Goal: Answer question/provide support

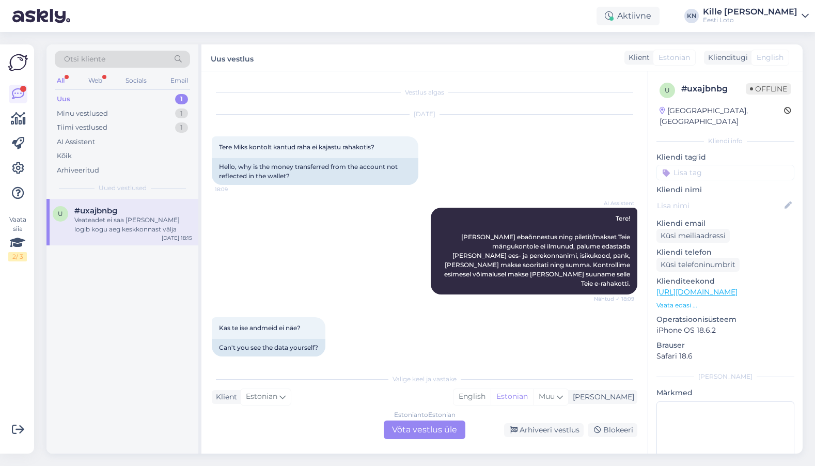
scroll to position [44, 0]
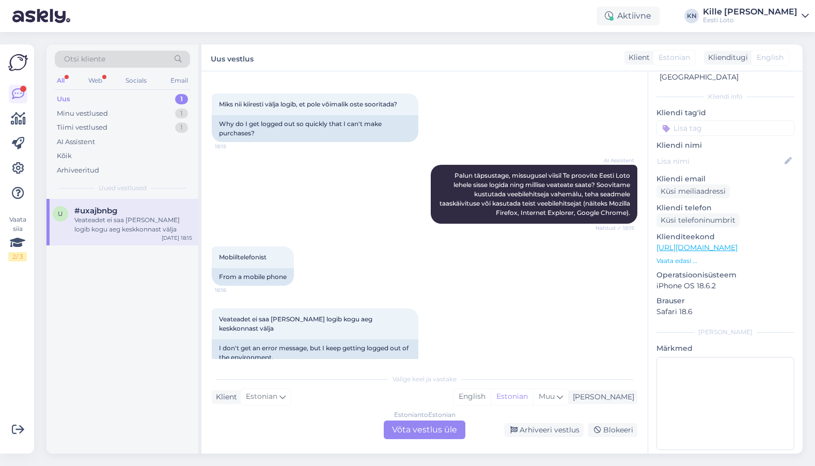
click at [402, 424] on div "Estonian to Estonian Võta vestlus üle" at bounding box center [425, 429] width 82 height 19
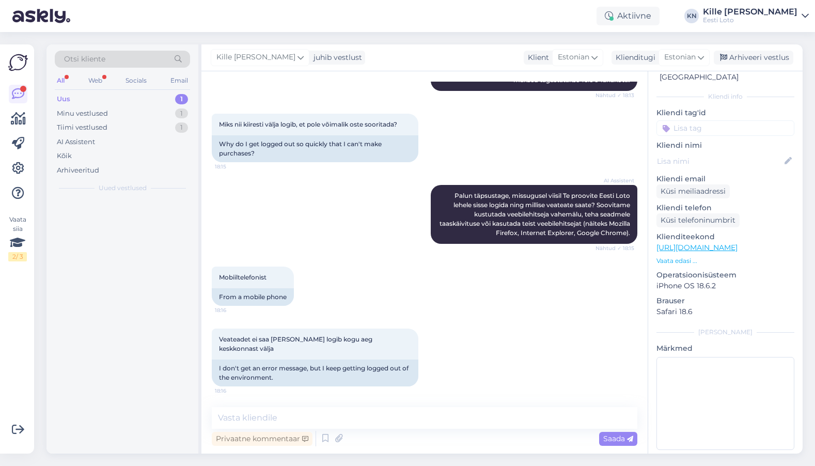
scroll to position [490, 0]
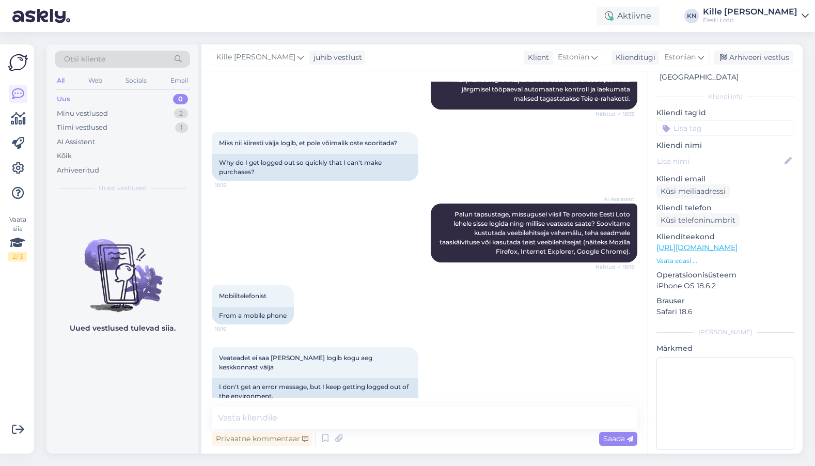
drag, startPoint x: 378, startPoint y: 430, endPoint x: 377, endPoint y: 420, distance: 9.4
click at [378, 429] on div "Privaatne kommentaar Saada" at bounding box center [424, 439] width 425 height 20
click at [377, 420] on textarea at bounding box center [424, 418] width 425 height 22
paste textarea "Soovitame kustutada veebilehitseja vahemälu ja proovida uuesti. Lisaks soovitam…"
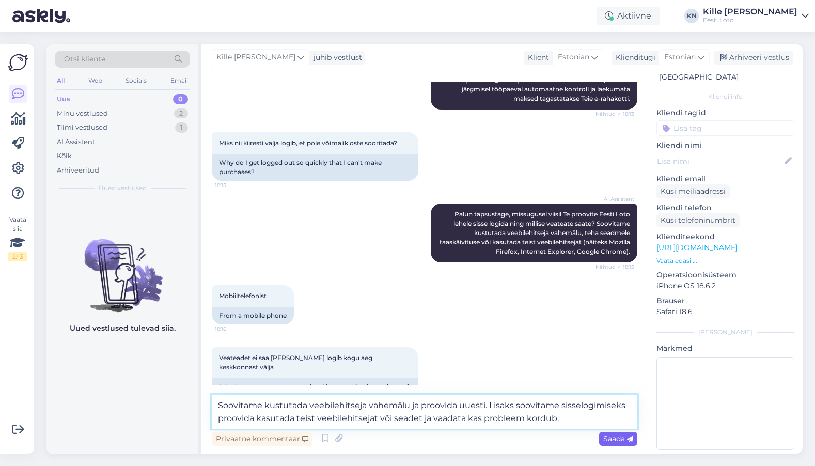
type textarea "Soovitame kustutada veebilehitseja vahemälu ja proovida uuesti. Lisaks soovitam…"
click at [609, 436] on span "Saada" at bounding box center [618, 438] width 30 height 9
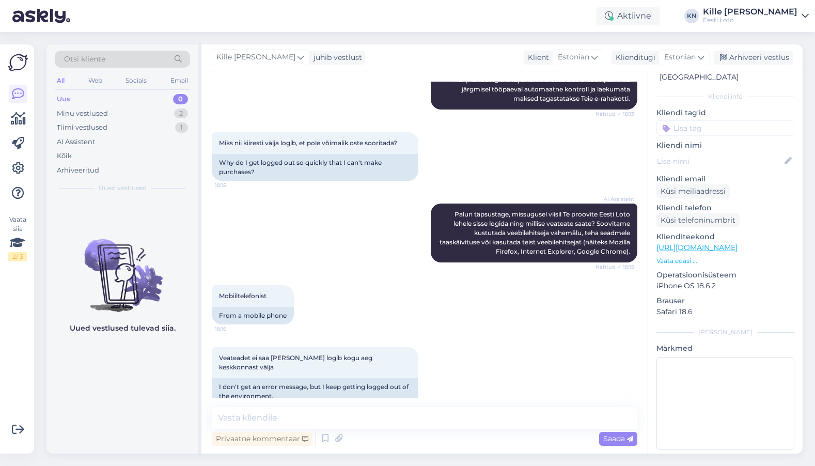
scroll to position [563, 0]
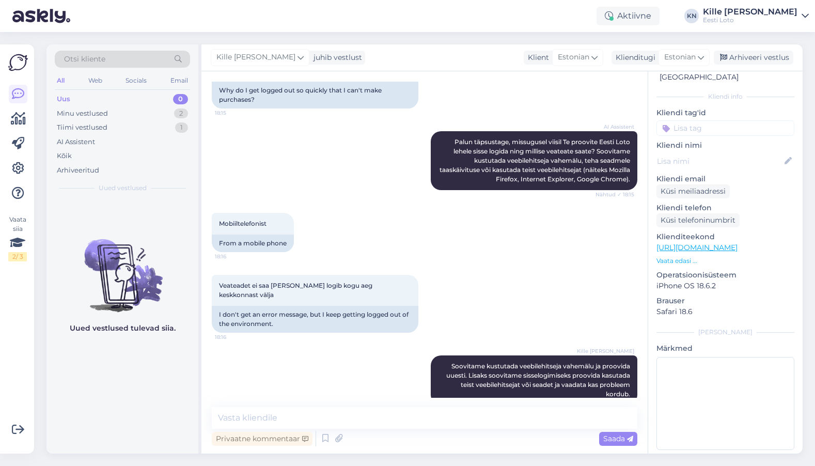
click at [703, 120] on input at bounding box center [725, 127] width 138 height 15
type input "l"
type input "kodu"
click at [759, 153] on span "Koduleht" at bounding box center [762, 156] width 29 height 6
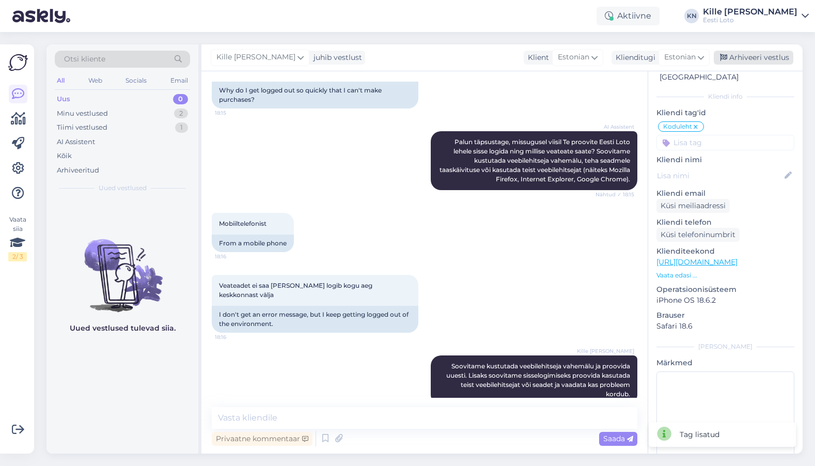
click at [762, 51] on div "Arhiveeri vestlus" at bounding box center [754, 58] width 80 height 14
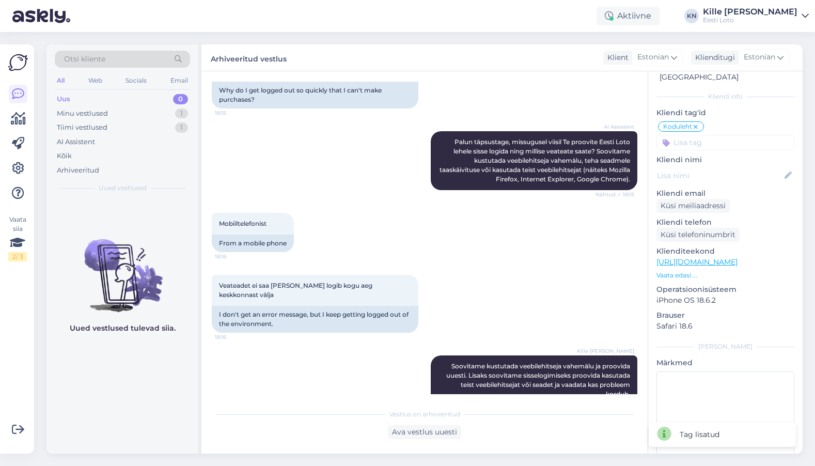
drag, startPoint x: 88, startPoint y: 93, endPoint x: 85, endPoint y: 99, distance: 5.8
click at [87, 93] on div "Uus 0" at bounding box center [122, 99] width 135 height 14
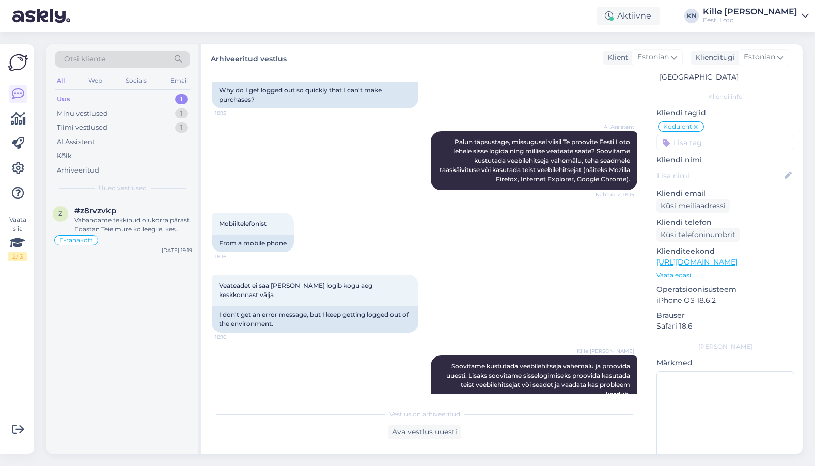
click at [104, 102] on div "Uus 1" at bounding box center [122, 99] width 135 height 14
click at [129, 240] on div "E-rahakott" at bounding box center [122, 240] width 139 height 12
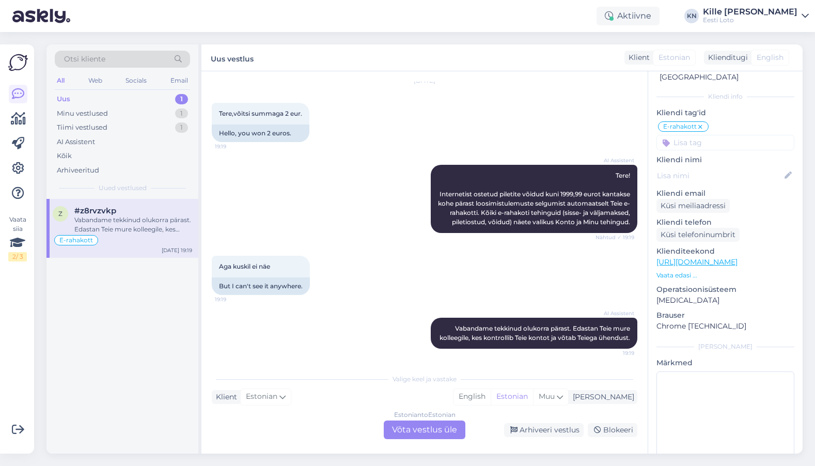
scroll to position [1018, 0]
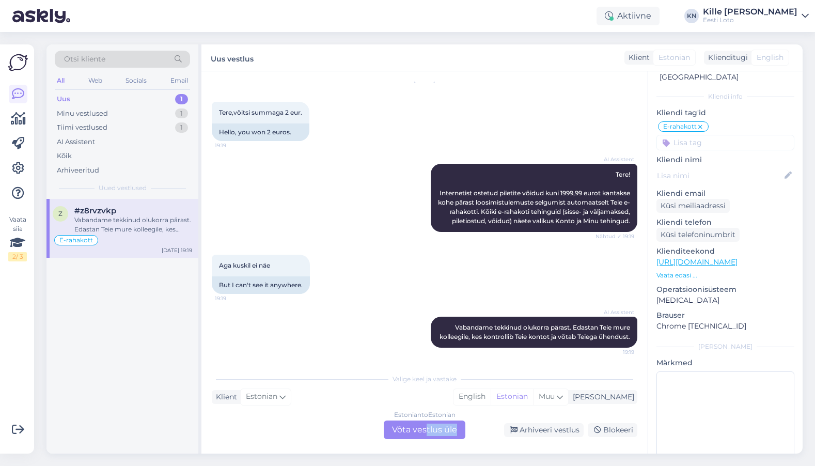
drag, startPoint x: 428, startPoint y: 436, endPoint x: 420, endPoint y: 452, distance: 18.5
click at [428, 435] on div "Estonian to Estonian Võta vestlus üle" at bounding box center [425, 429] width 82 height 19
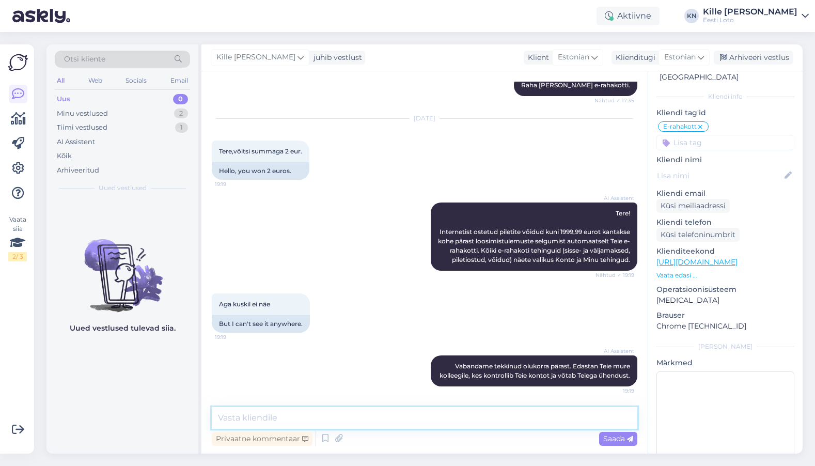
click at [377, 420] on textarea at bounding box center [424, 418] width 425 height 22
paste textarea "Tõrkega piletit on võimalik uuesti läbi mängida, valides Minu piletid – e-kiirl…"
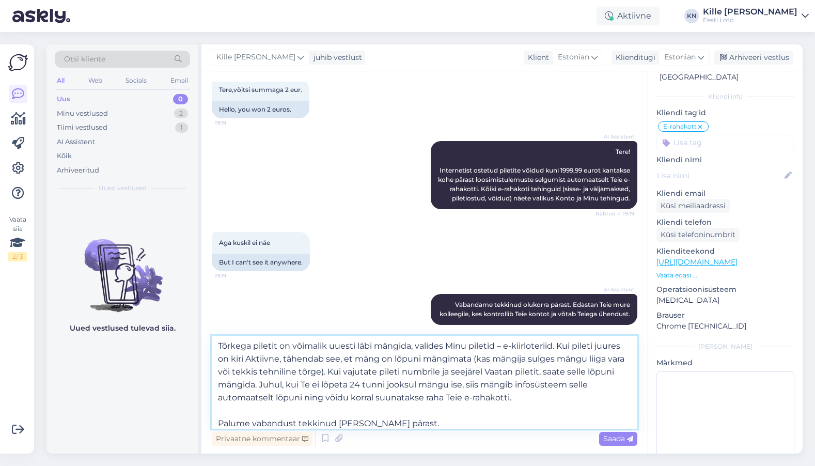
scroll to position [1041, 0]
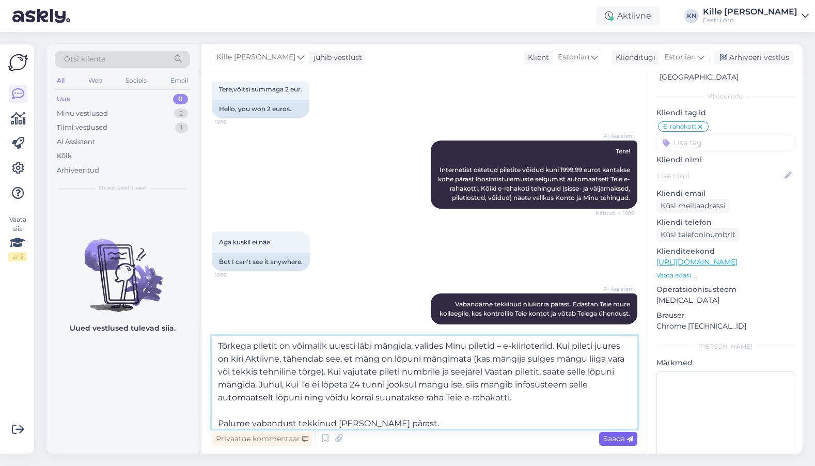
type textarea "Tõrkega piletit on võimalik uuesti läbi mängida, valides Minu piletid – e-kiirl…"
click at [610, 439] on span "Saada" at bounding box center [618, 438] width 30 height 9
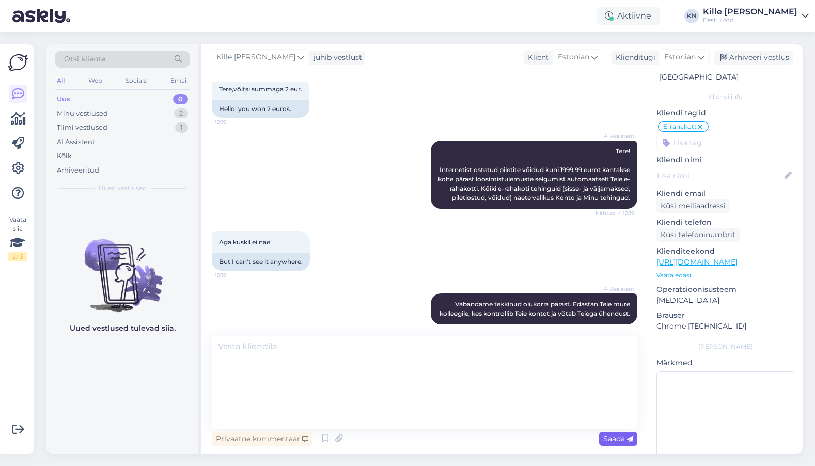
scroll to position [1107, 0]
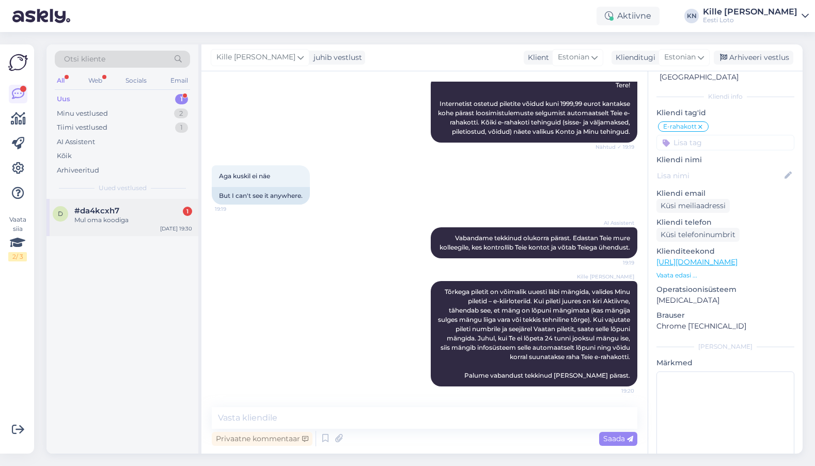
click at [138, 212] on div "#da4kcxh7 1" at bounding box center [133, 210] width 118 height 9
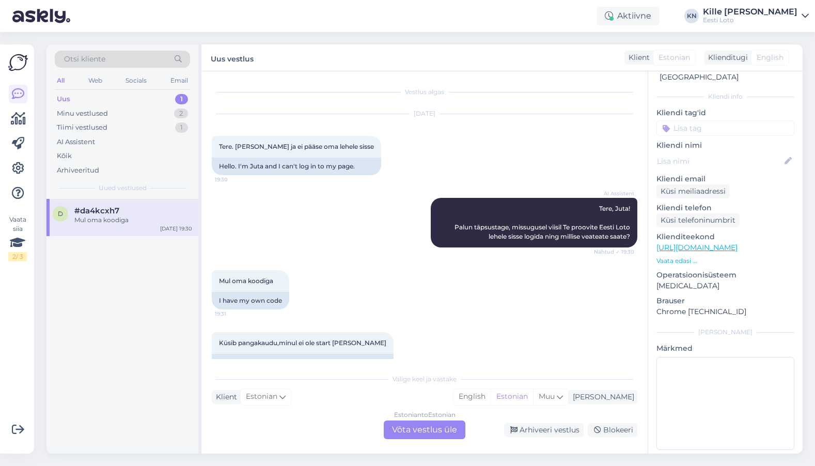
scroll to position [24, 0]
